Goal: Information Seeking & Learning: Learn about a topic

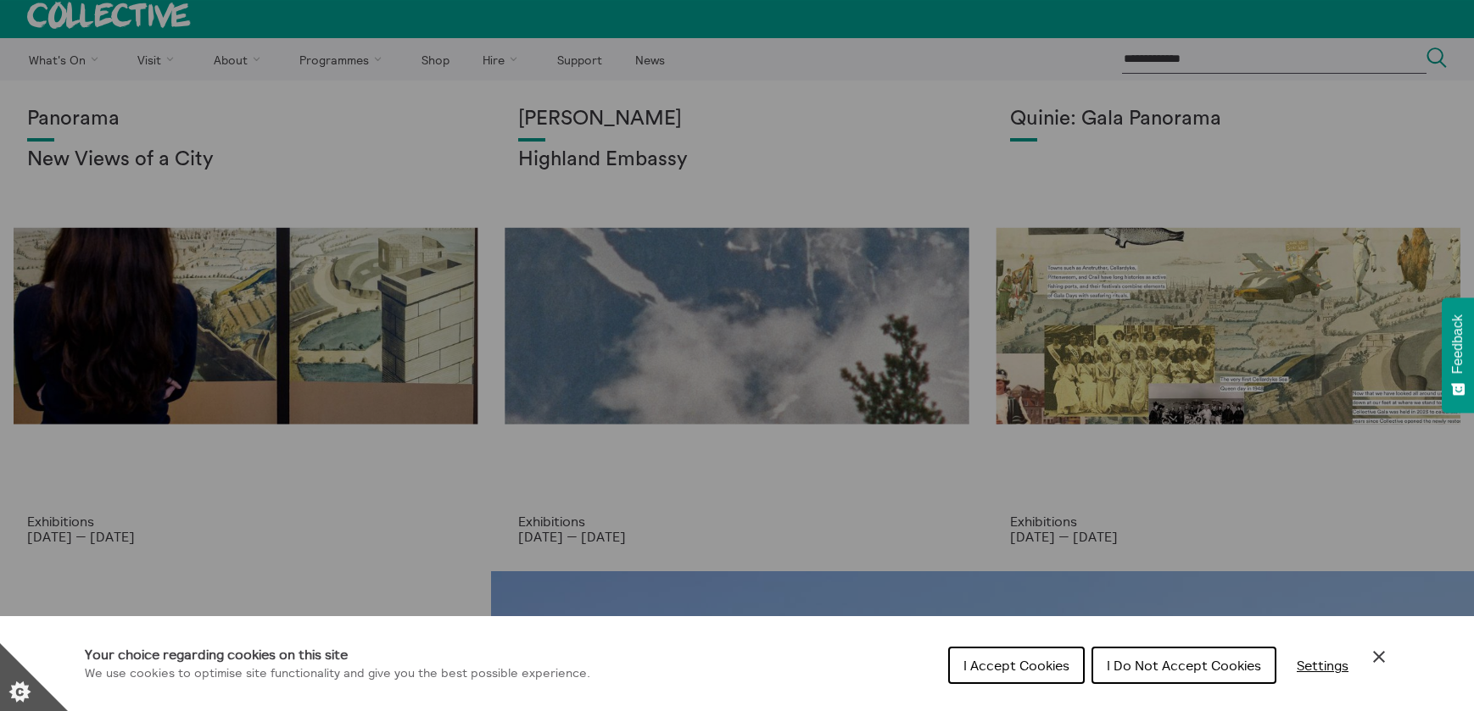
scroll to position [14, 0]
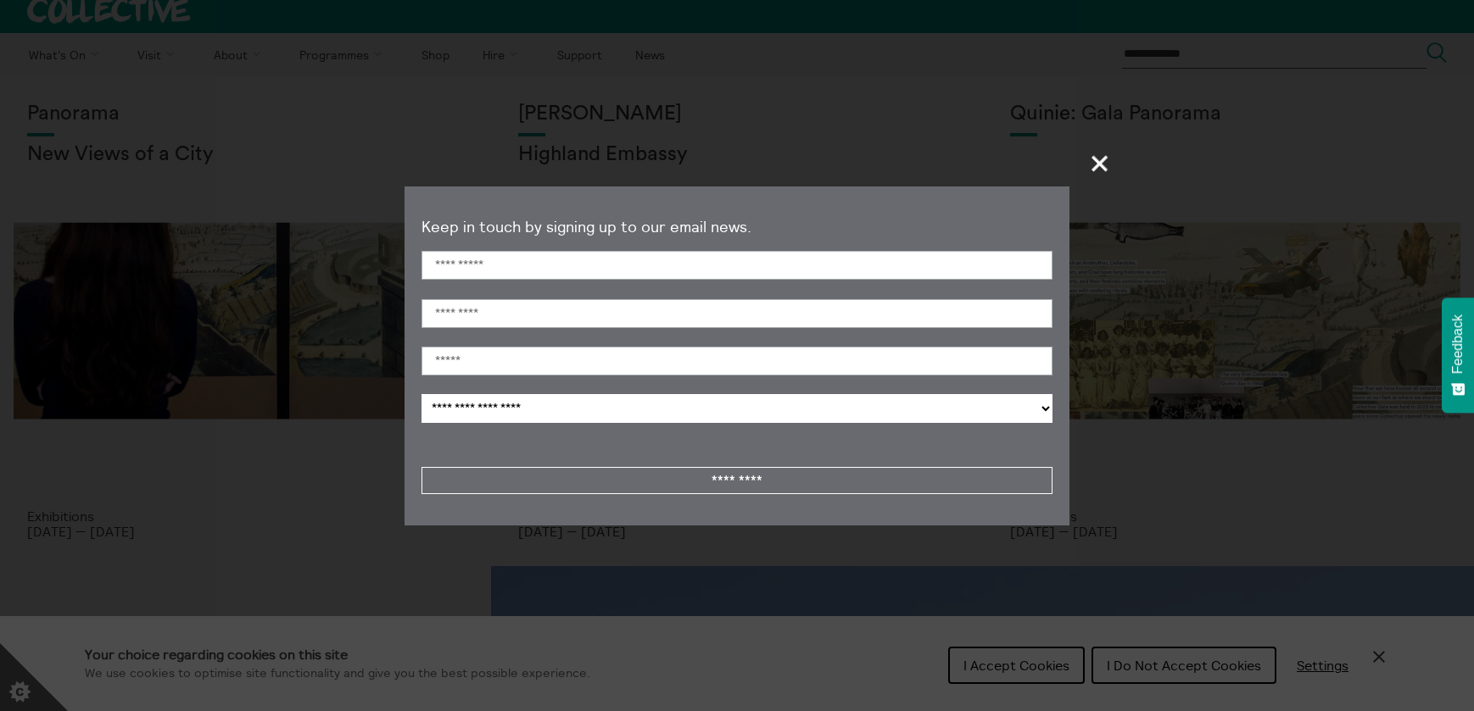
click at [1110, 166] on span "+" at bounding box center [1100, 163] width 50 height 50
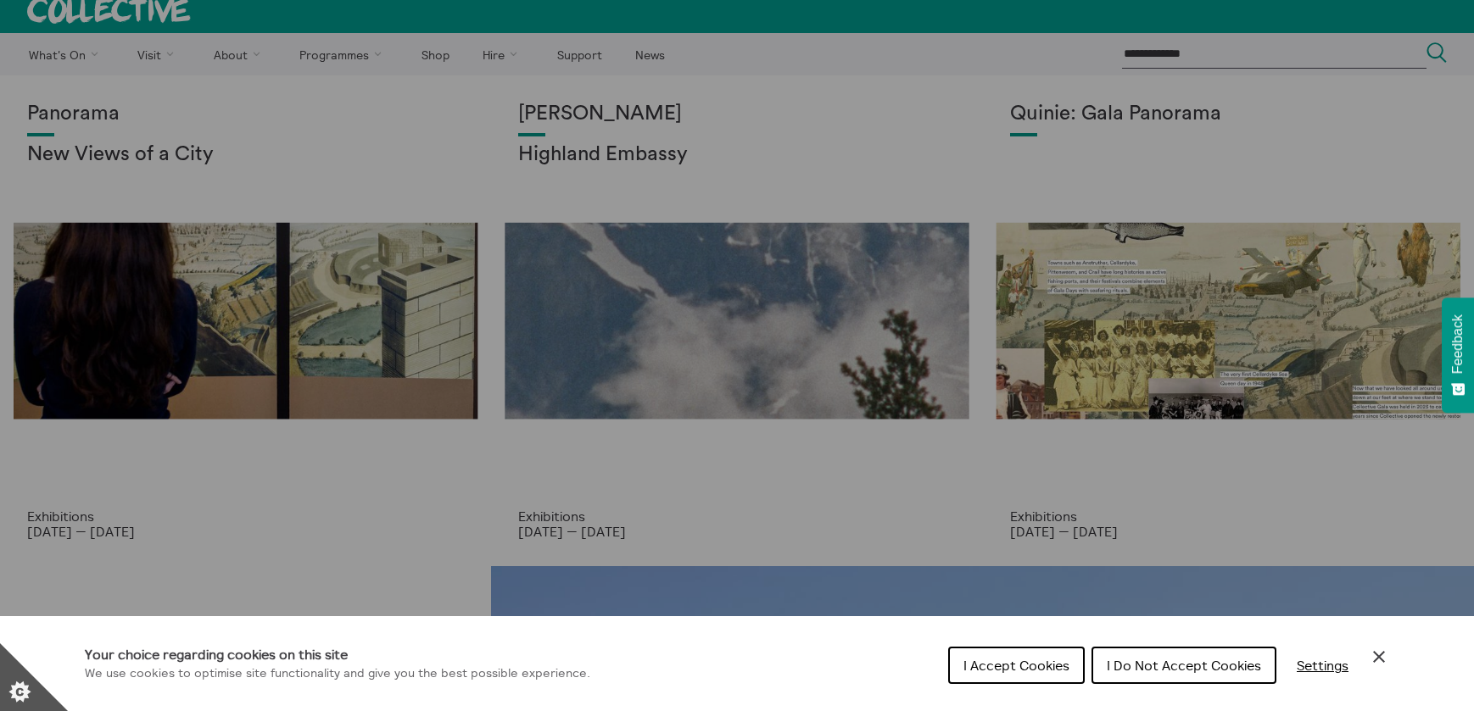
click at [1022, 670] on span "I Accept Cookies" at bounding box center [1016, 665] width 106 height 17
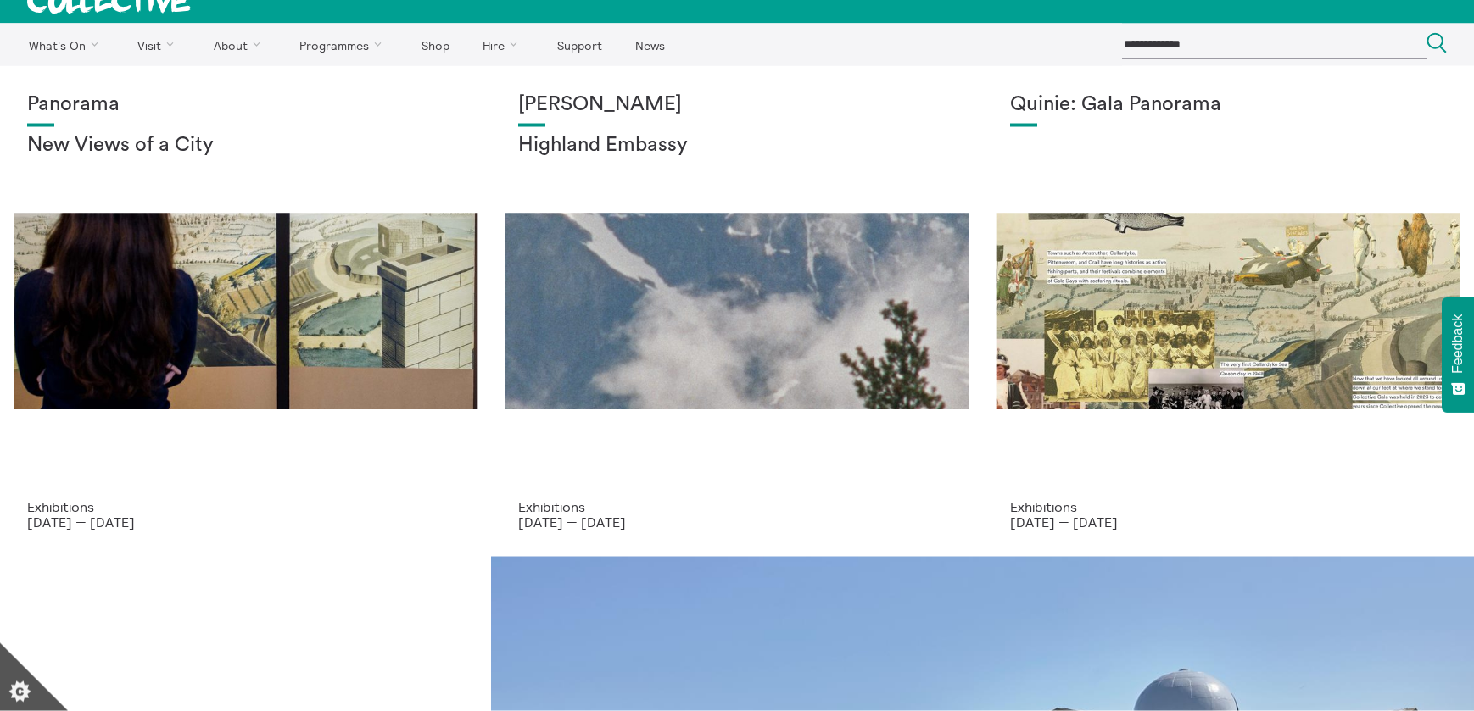
scroll to position [27, 0]
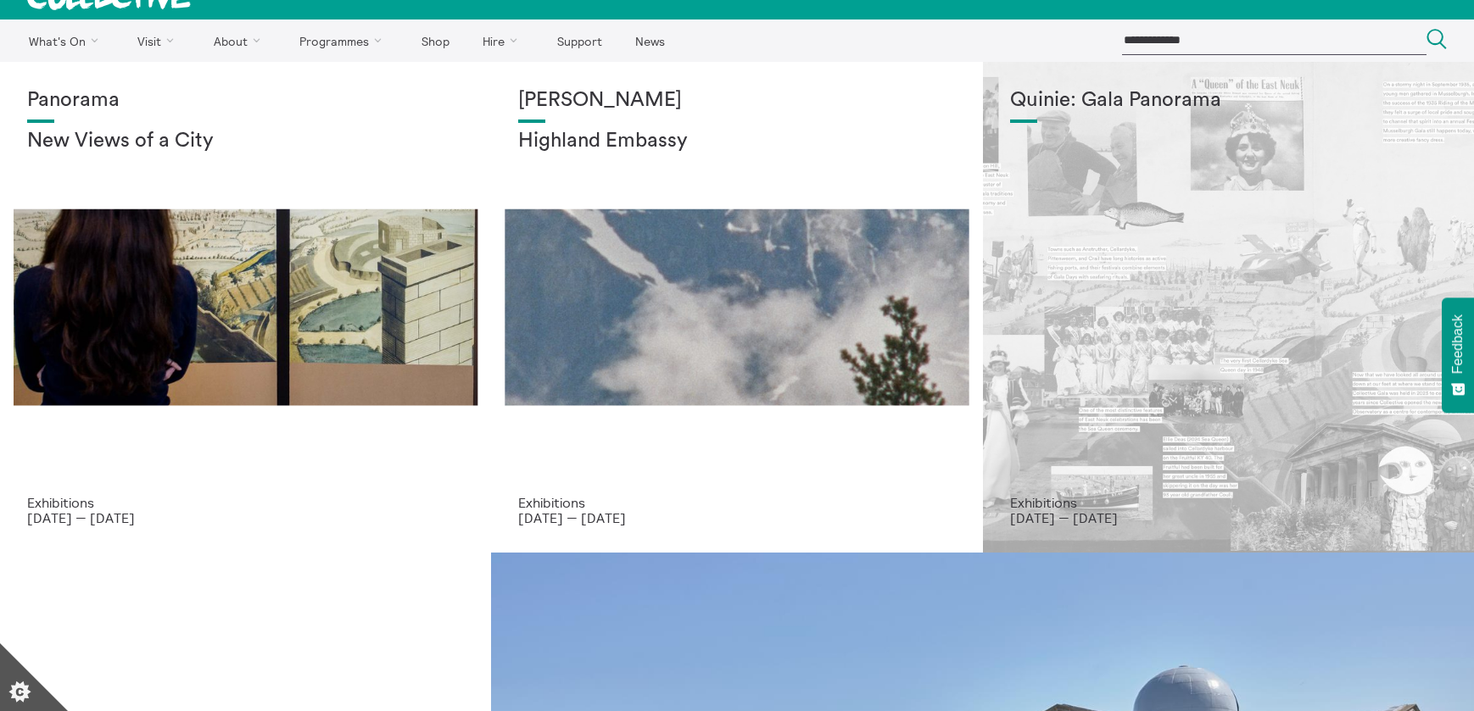
click at [1095, 354] on div "Quinie: Gala Panorama" at bounding box center [1228, 292] width 437 height 406
